Goal: Book appointment/travel/reservation

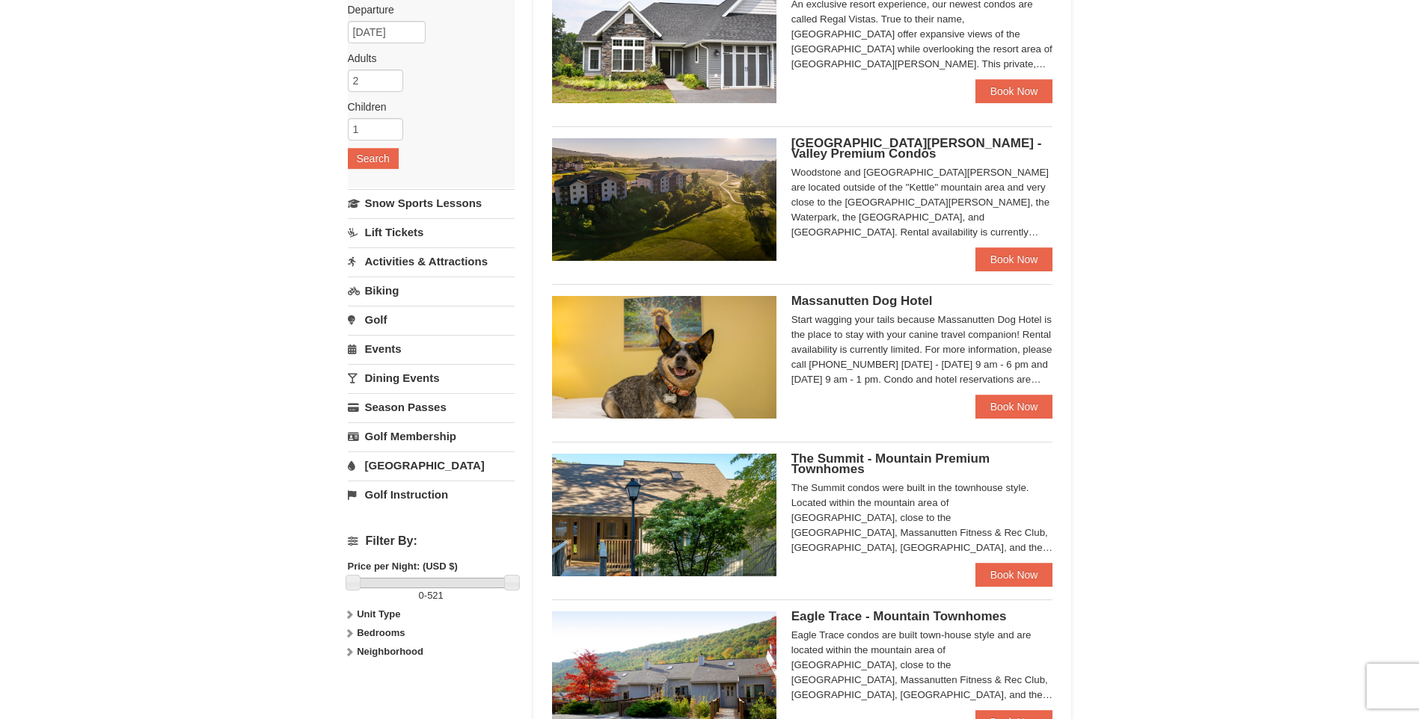
scroll to position [150, 0]
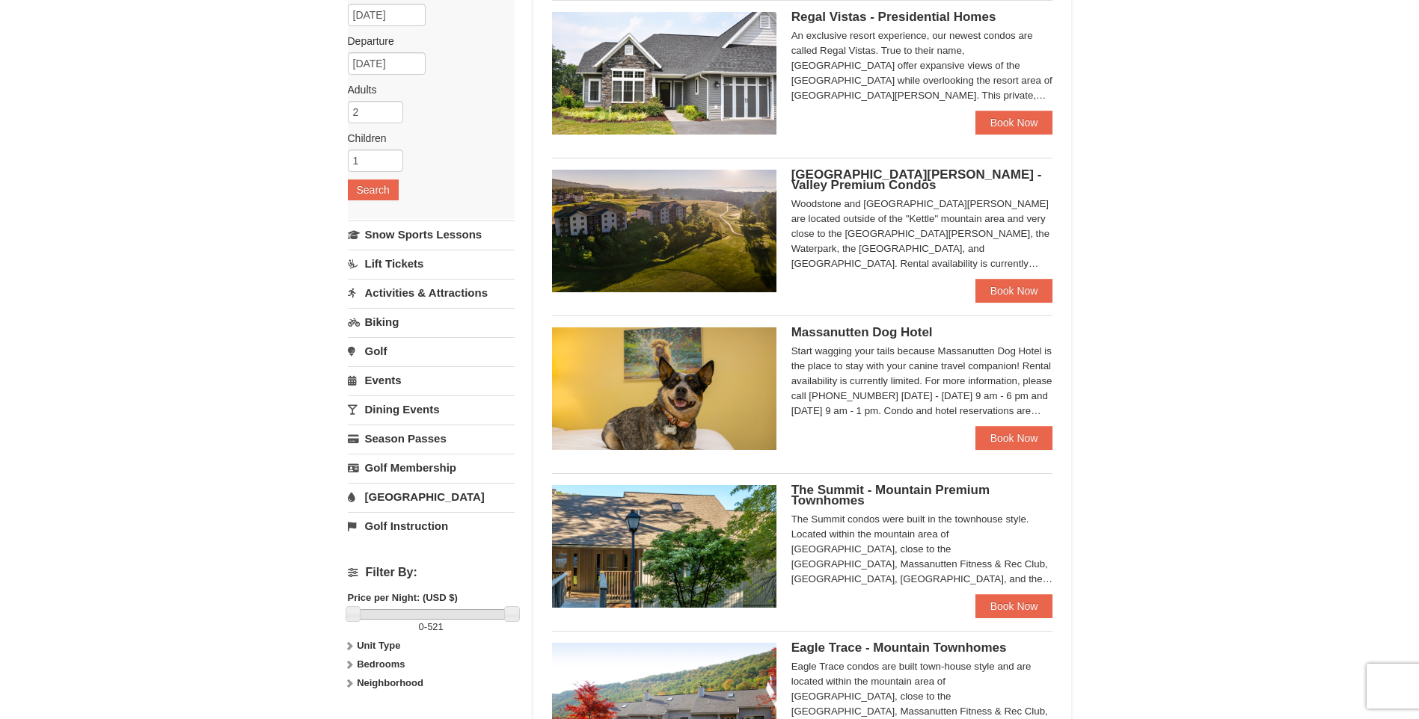
click at [467, 290] on link "Activities & Attractions" at bounding box center [431, 293] width 167 height 28
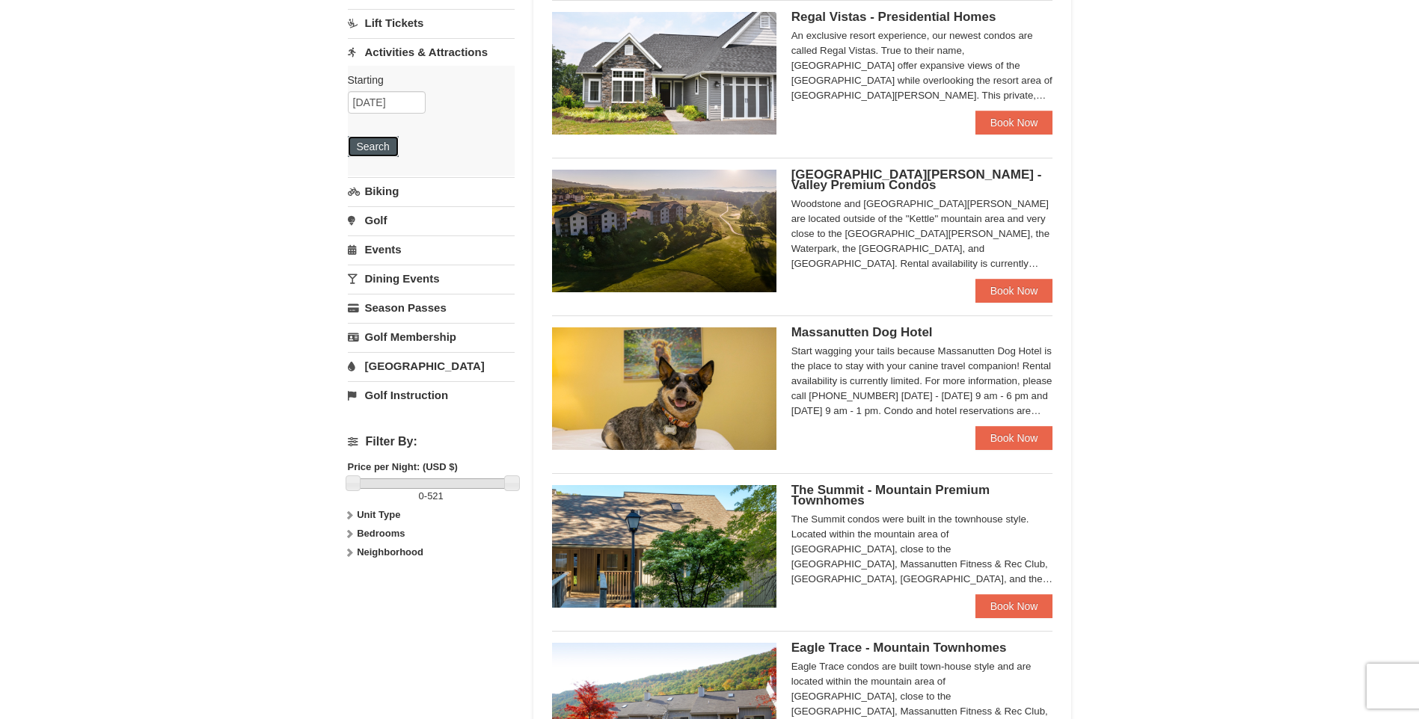
click at [378, 144] on button "Search" at bounding box center [373, 146] width 51 height 21
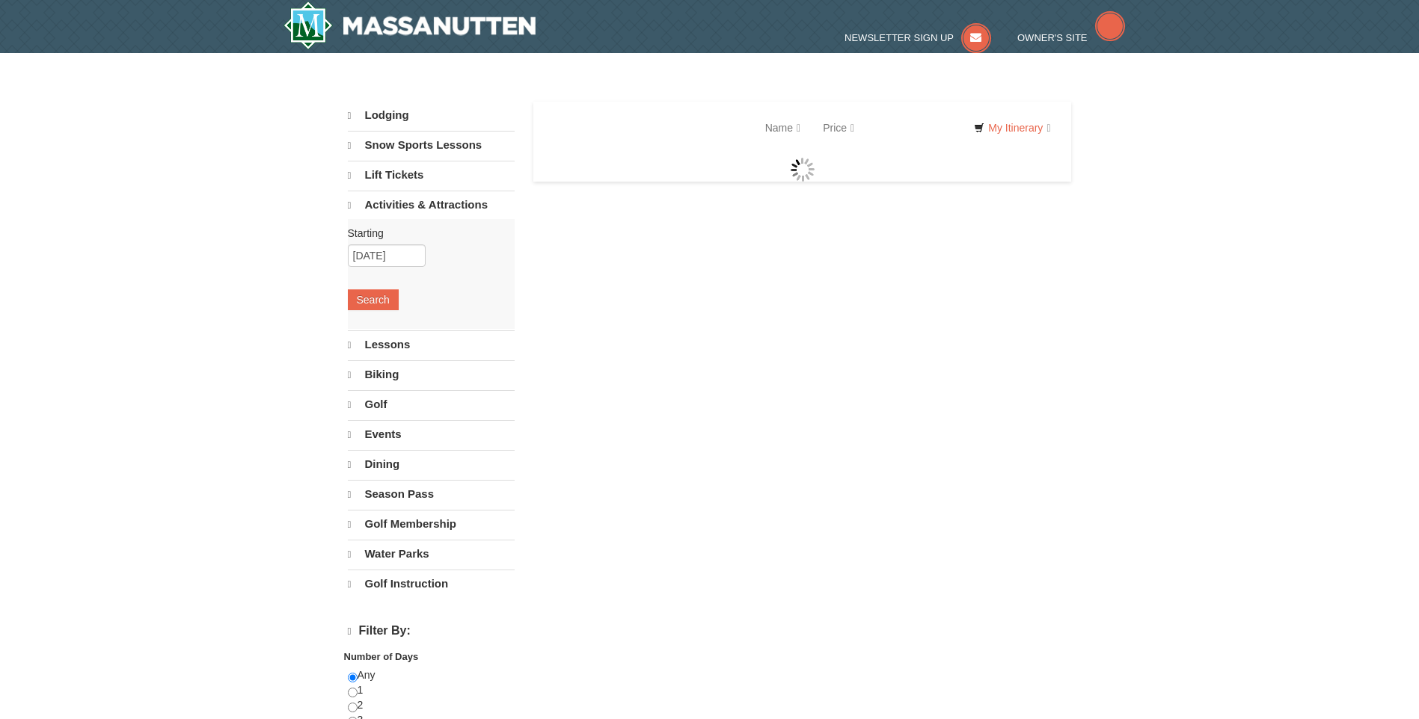
select select "10"
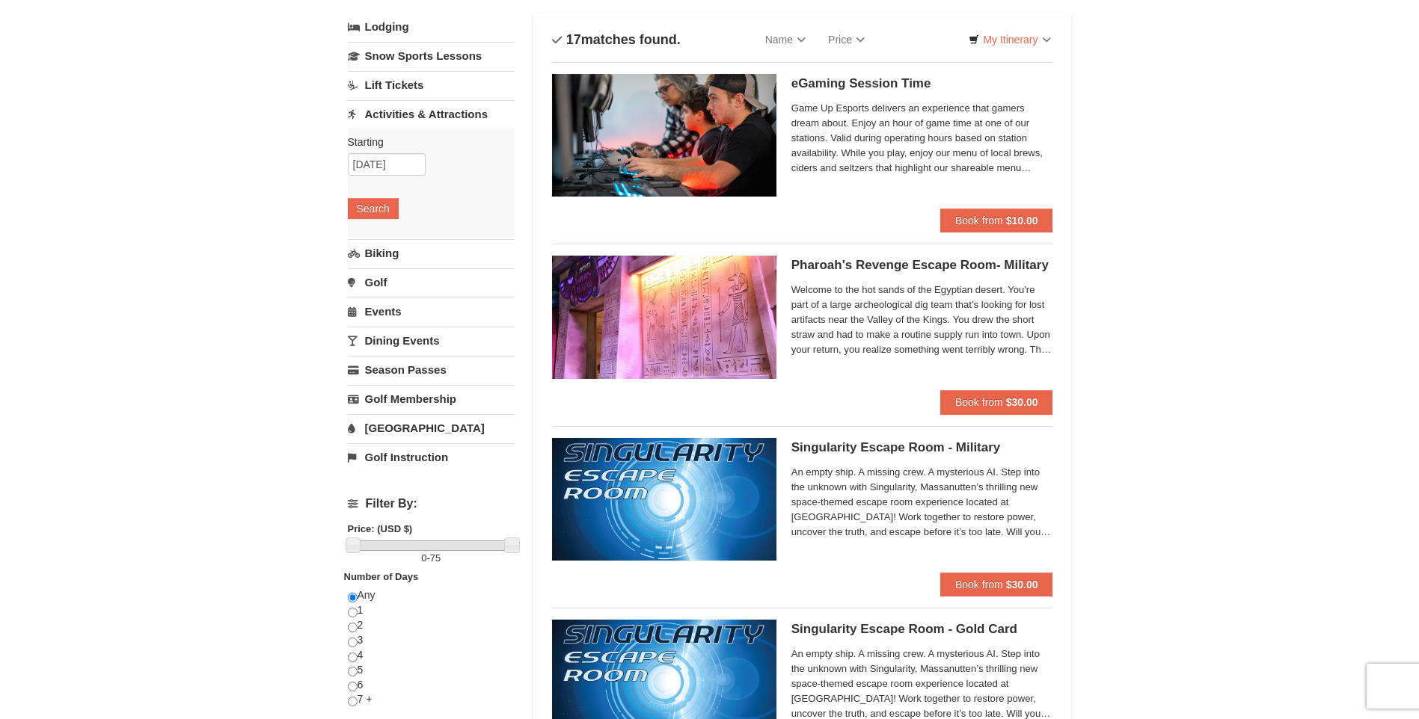
scroll to position [23, 0]
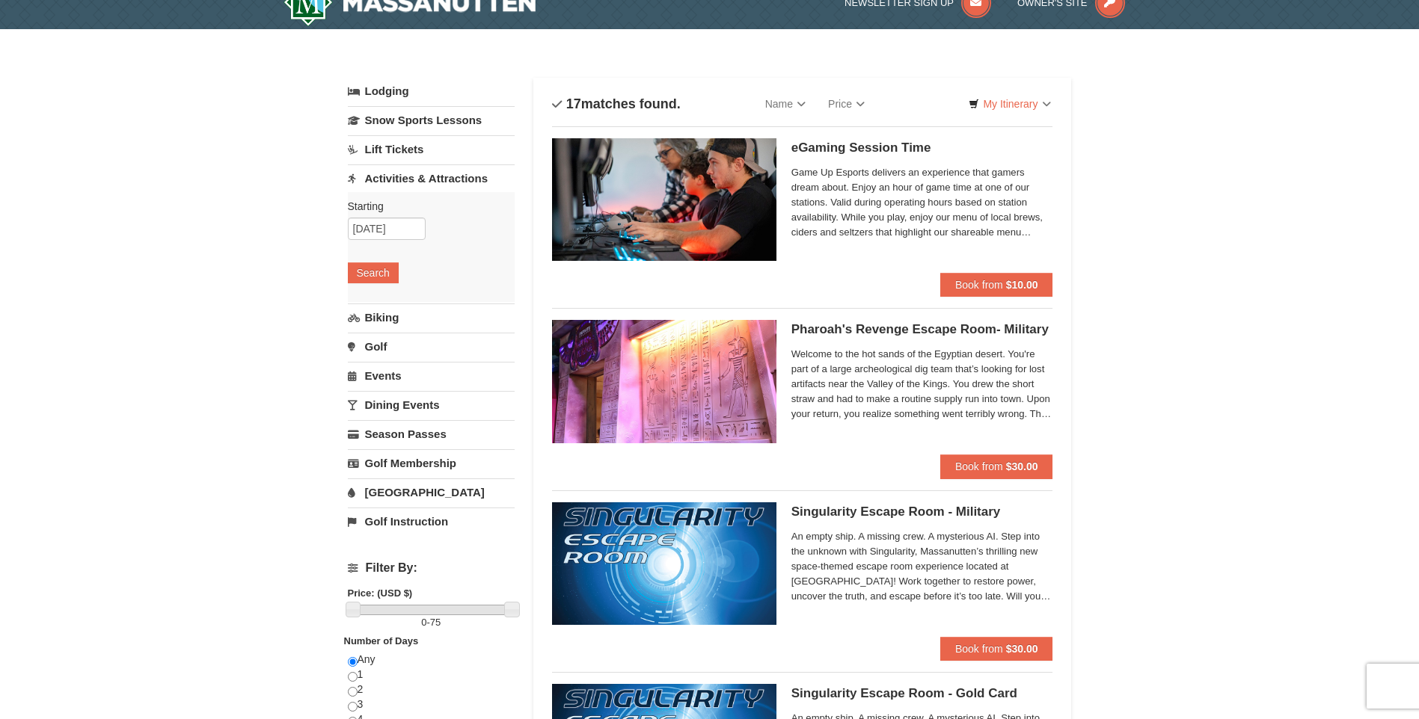
click at [432, 315] on link "Biking" at bounding box center [431, 318] width 167 height 28
click at [379, 310] on button "Search" at bounding box center [373, 302] width 51 height 21
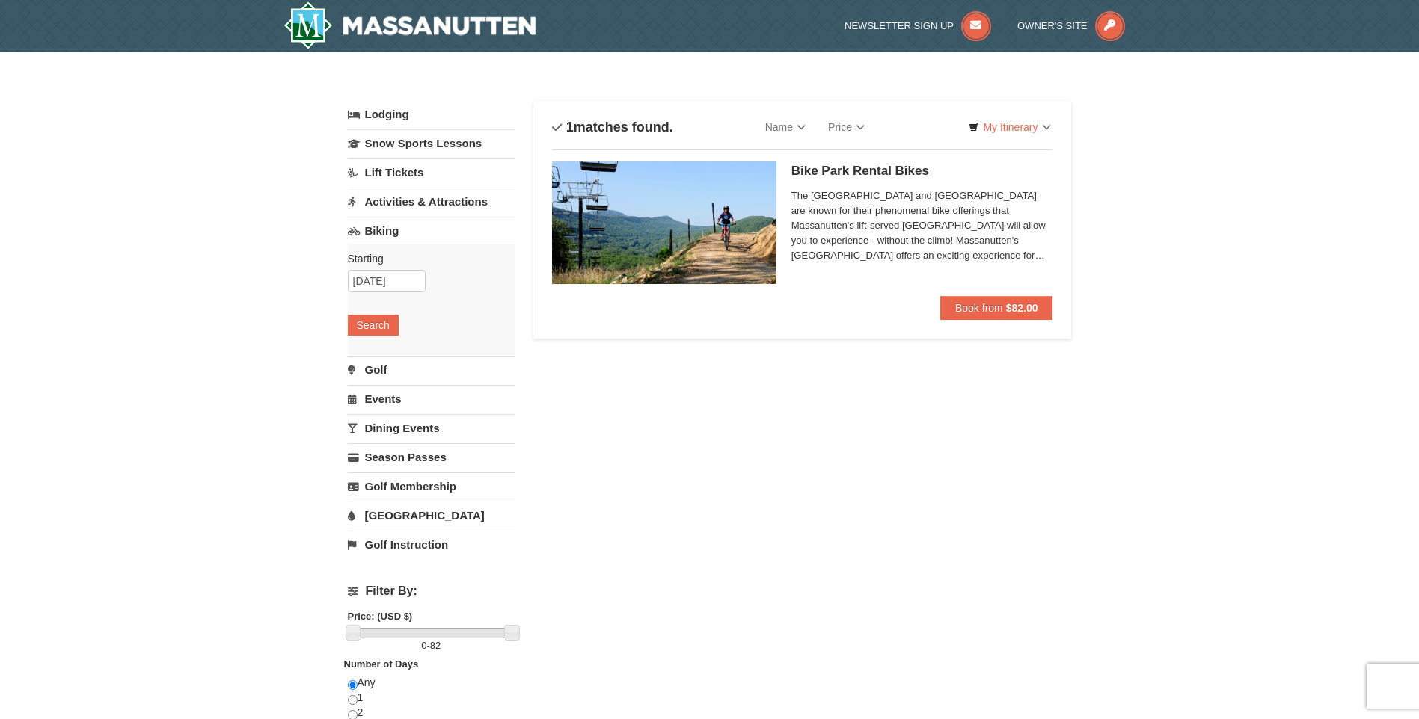
click at [411, 199] on link "Activities & Attractions" at bounding box center [431, 202] width 167 height 28
click at [371, 290] on button "Search" at bounding box center [373, 296] width 51 height 21
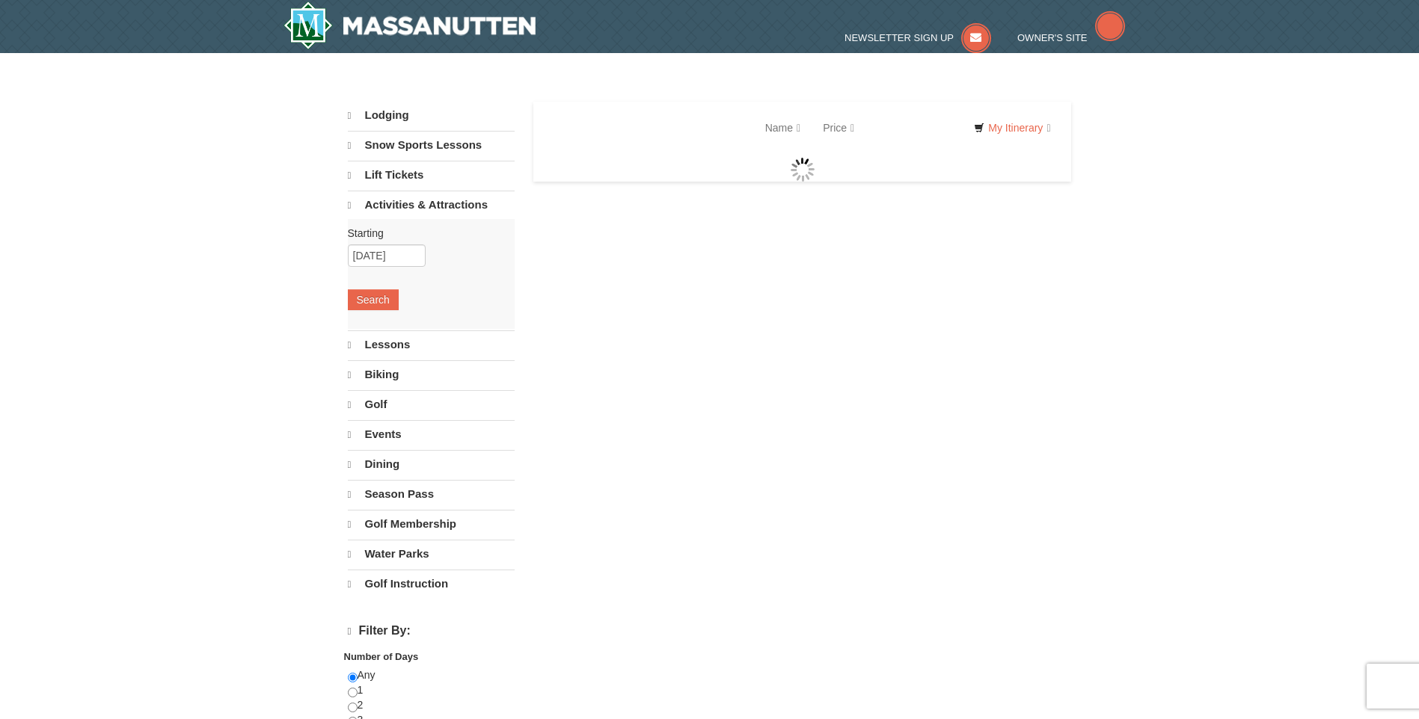
select select "10"
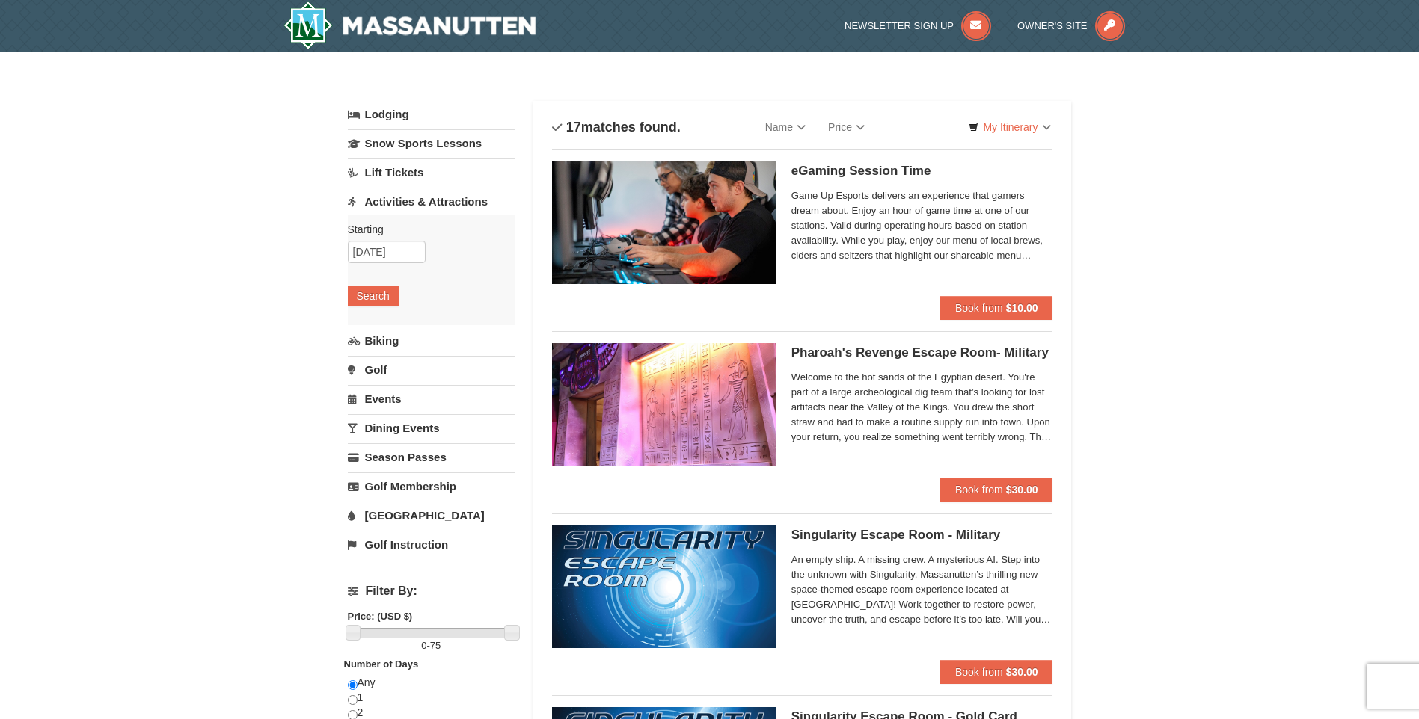
click at [627, 131] on h4 "17 matches found." at bounding box center [616, 127] width 129 height 15
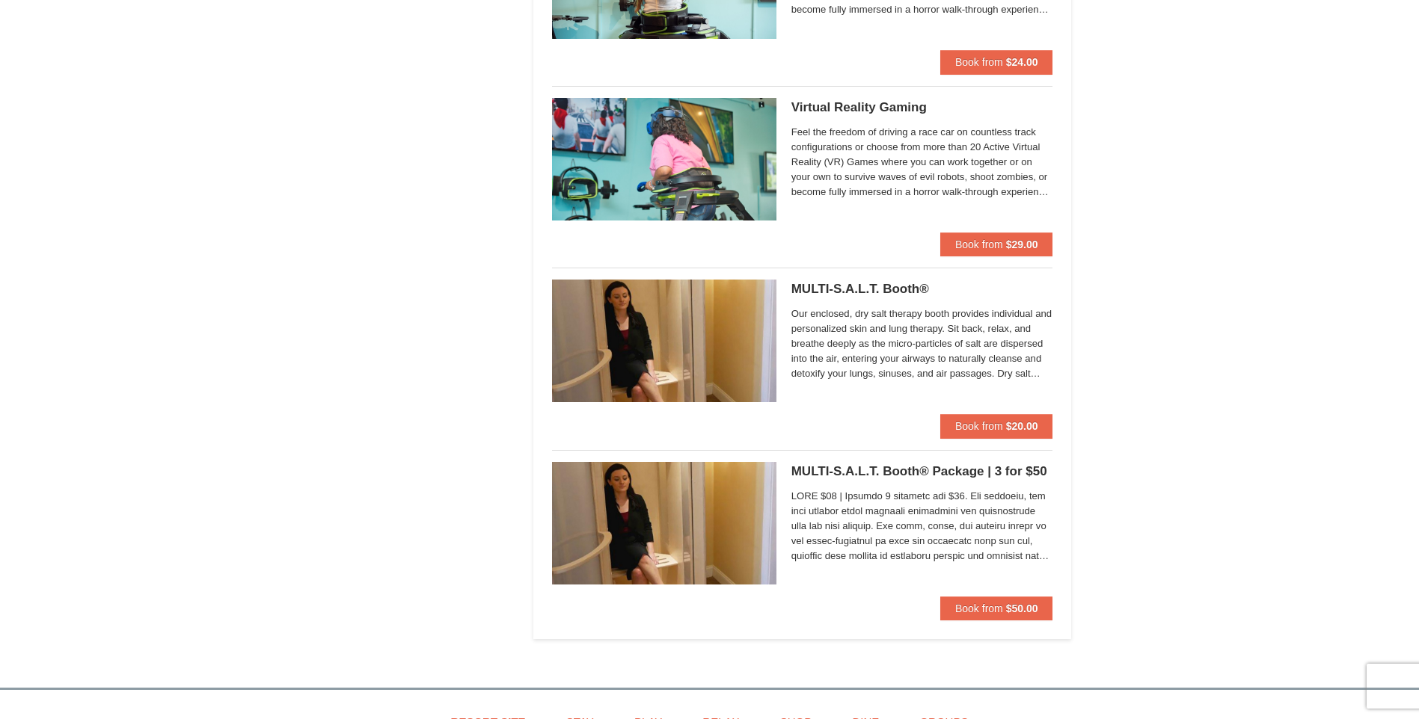
scroll to position [2618, 0]
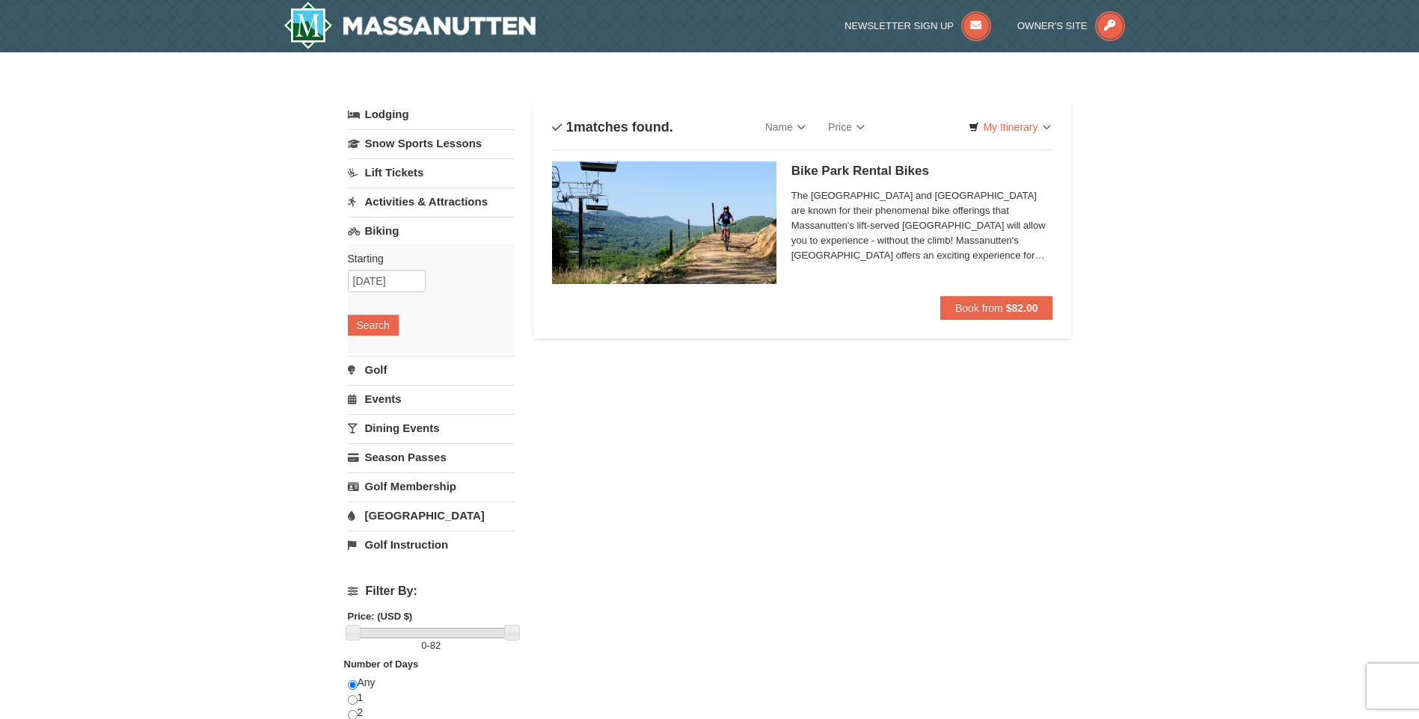
click at [417, 514] on link "[GEOGRAPHIC_DATA]" at bounding box center [431, 516] width 167 height 28
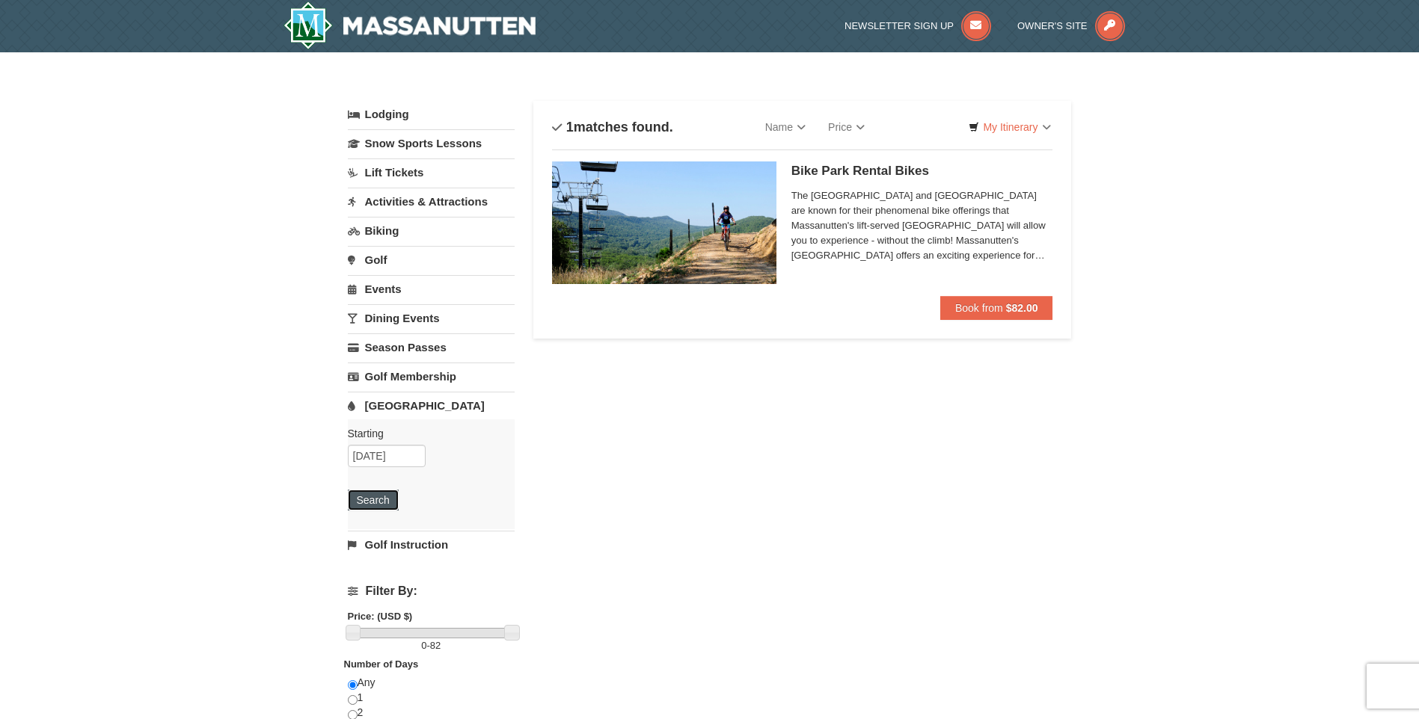
click at [363, 506] on button "Search" at bounding box center [373, 500] width 51 height 21
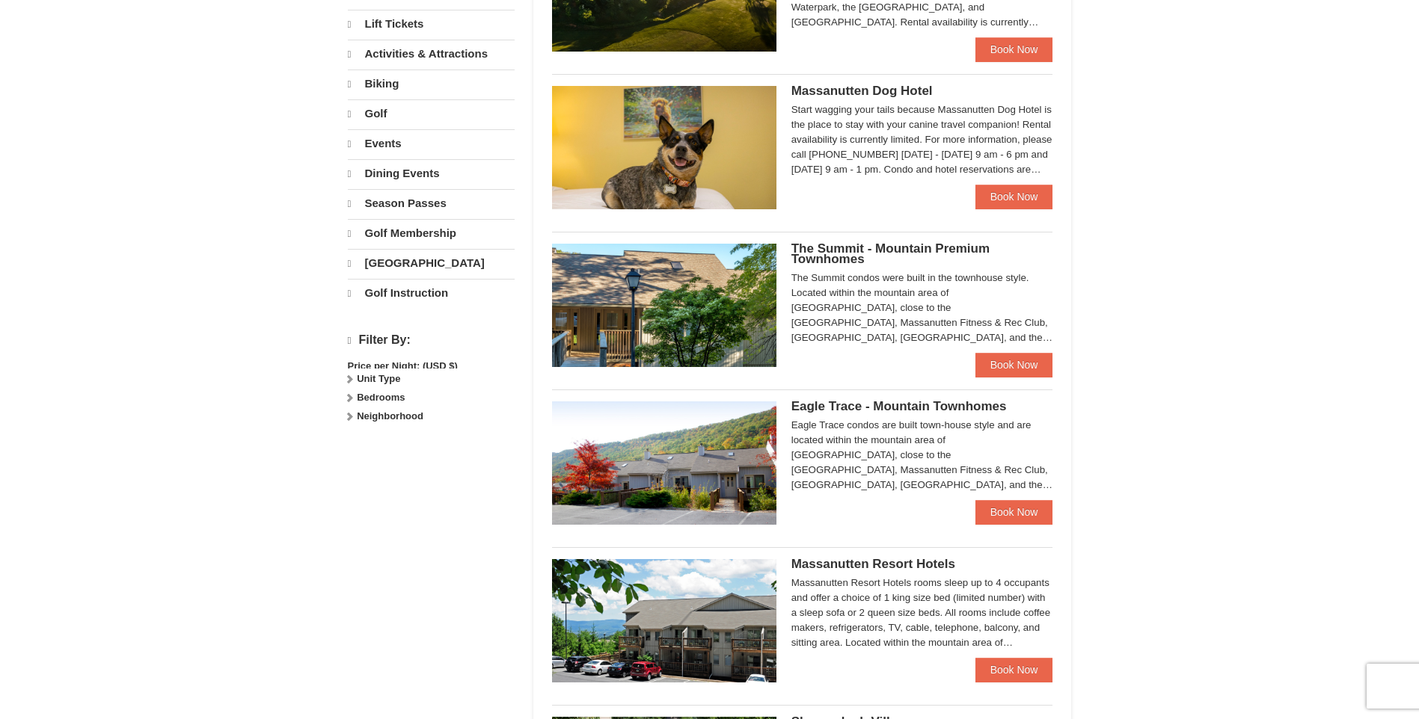
scroll to position [393, 0]
